Goal: Complete application form

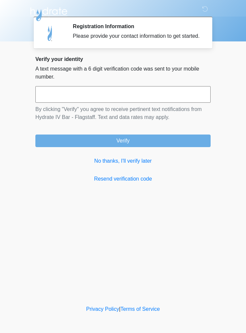
click at [123, 164] on link "No thanks, I'll verify later" at bounding box center [122, 161] width 175 height 8
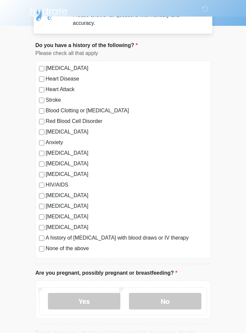
scroll to position [24, 0]
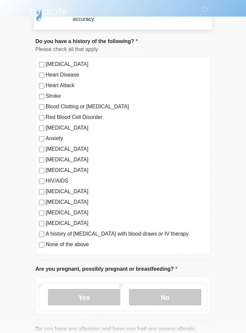
click at [78, 246] on label "None of the above" at bounding box center [127, 245] width 162 height 8
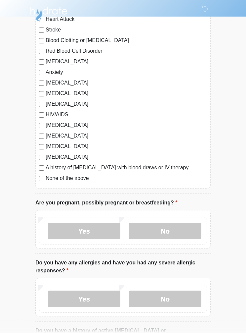
click at [186, 229] on label "No" at bounding box center [165, 231] width 72 height 17
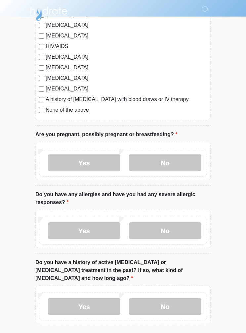
scroll to position [161, 0]
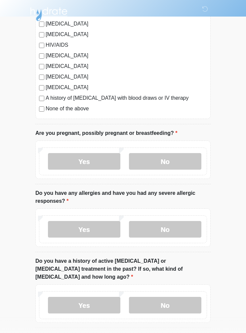
click at [189, 231] on label "No" at bounding box center [165, 229] width 72 height 17
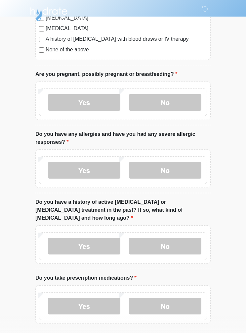
click at [187, 238] on label "No" at bounding box center [165, 246] width 72 height 17
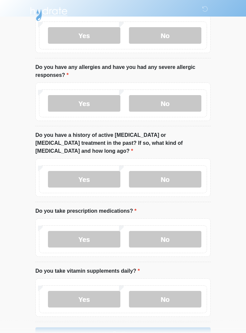
scroll to position [293, 0]
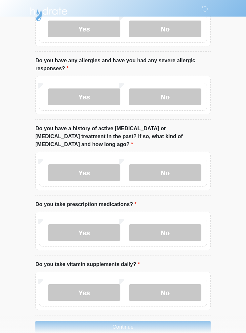
click at [187, 226] on label "No" at bounding box center [165, 232] width 72 height 17
click at [57, 224] on label "Yes" at bounding box center [84, 232] width 72 height 17
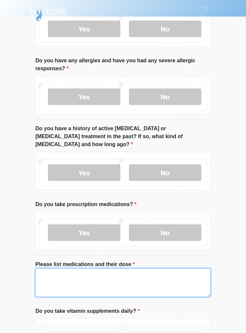
click at [184, 274] on textarea "Please list medications and their dose" at bounding box center [122, 282] width 175 height 28
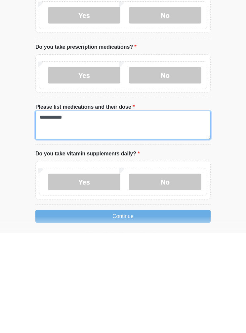
click at [87, 211] on textarea "**********" at bounding box center [122, 225] width 175 height 28
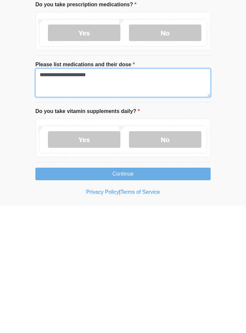
scroll to position [367, 0]
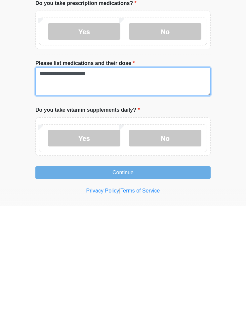
type textarea "**********"
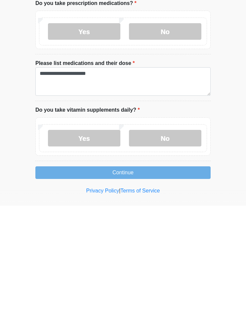
click at [76, 257] on label "Yes" at bounding box center [84, 265] width 72 height 17
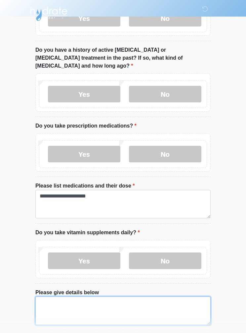
click at [53, 297] on textarea "Please give details below" at bounding box center [122, 311] width 175 height 28
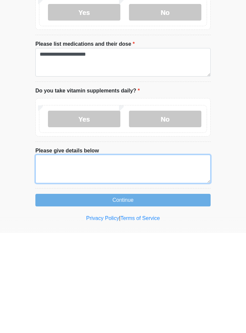
type textarea "*"
type textarea "**********"
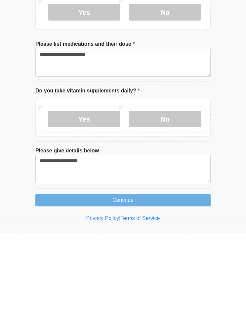
click at [43, 294] on button "Continue" at bounding box center [122, 300] width 175 height 13
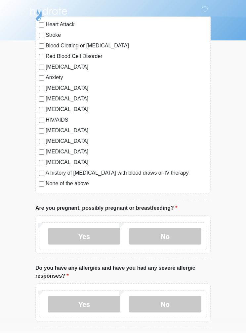
scroll to position [0, 0]
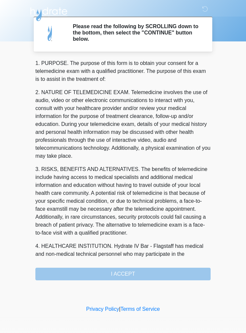
click at [194, 274] on div "1. PURPOSE. The purpose of this form is to obtain your consent for a telemedici…" at bounding box center [122, 169] width 175 height 221
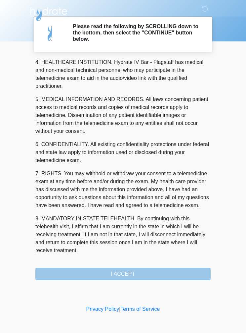
scroll to position [192, 0]
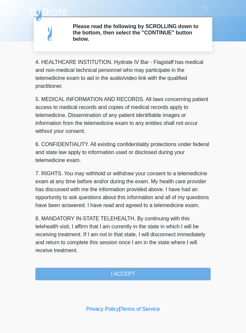
click at [187, 268] on button "I ACCEPT" at bounding box center [122, 273] width 175 height 13
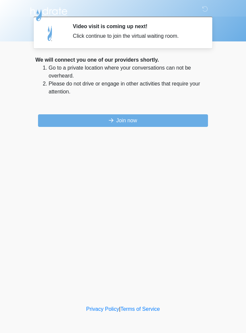
click at [176, 123] on button "Join now" at bounding box center [123, 120] width 170 height 13
